Goal: Task Accomplishment & Management: Manage account settings

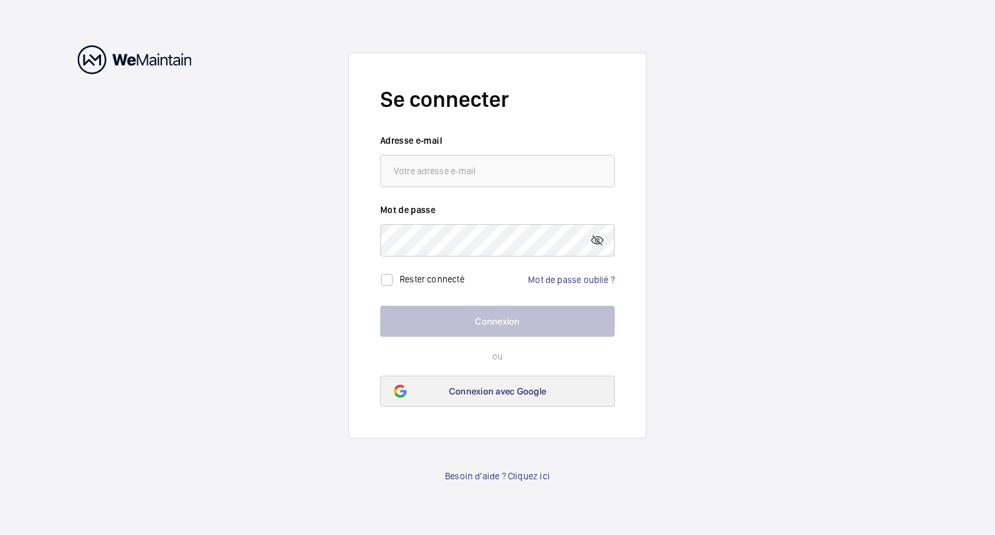
click at [464, 393] on span "Connexion avec Google" at bounding box center [497, 391] width 97 height 10
